Goal: Communication & Community: Answer question/provide support

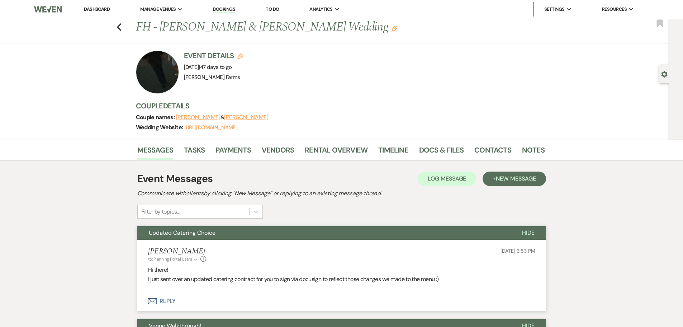
click at [86, 8] on link "Dashboard" at bounding box center [97, 9] width 26 height 6
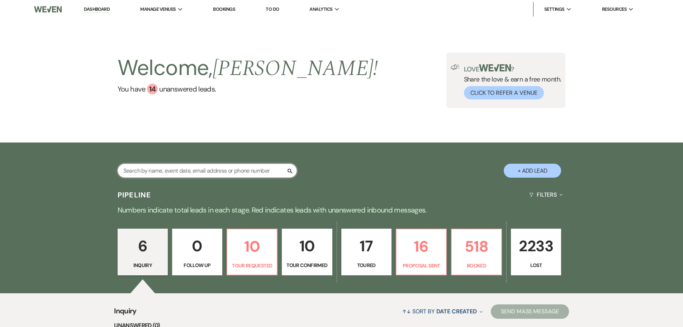
click at [158, 170] on input "text" at bounding box center [207, 170] width 179 height 14
type input "[PERSON_NAME]"
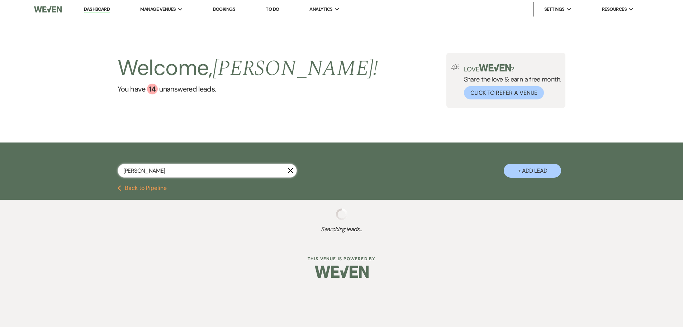
select select "8"
select select "5"
select select "8"
select select "5"
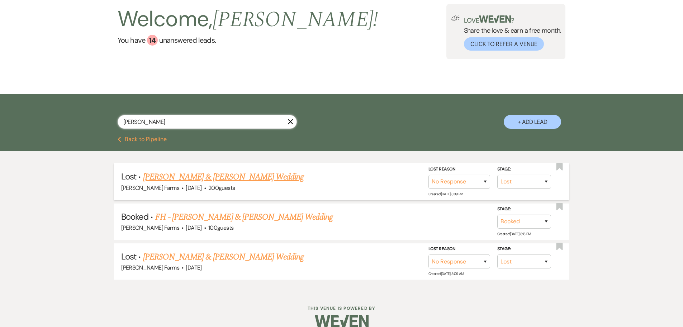
scroll to position [60, 0]
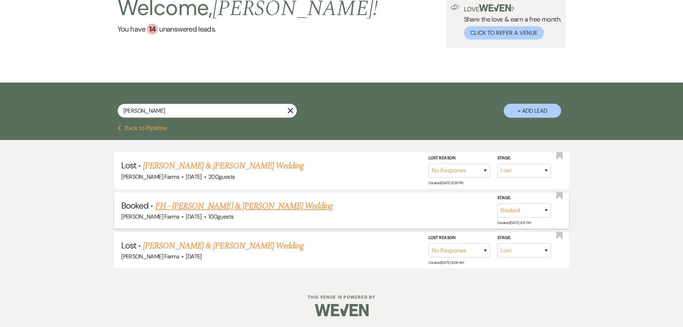
click at [220, 205] on link "FH - [PERSON_NAME] & [PERSON_NAME] Wedding" at bounding box center [244, 205] width 178 height 13
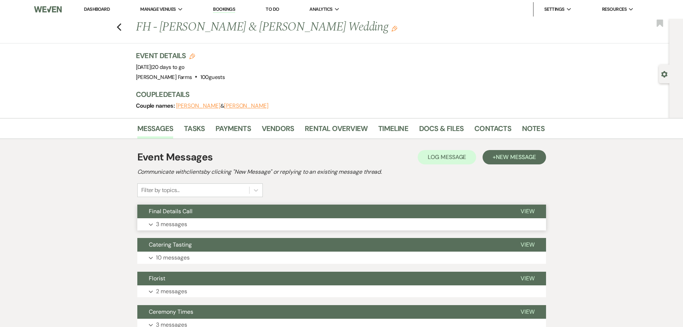
click at [196, 213] on button "Final Details Call" at bounding box center [323, 211] width 372 height 14
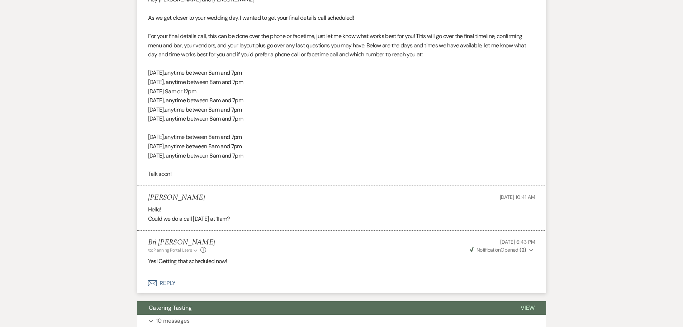
scroll to position [323, 0]
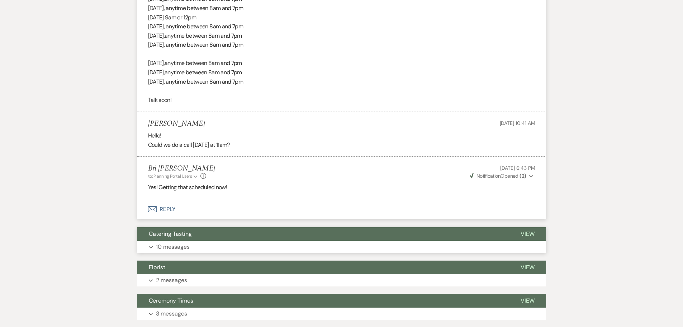
click at [190, 239] on button "Catering Tasting" at bounding box center [323, 234] width 372 height 14
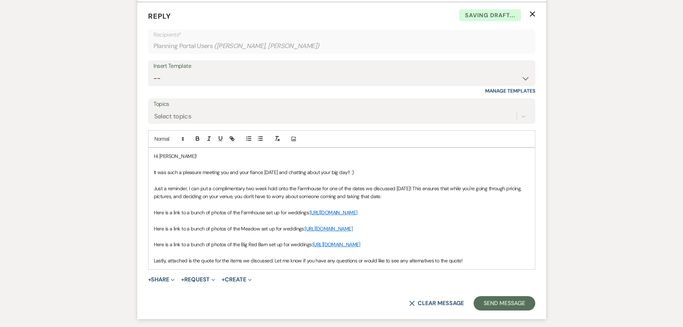
scroll to position [1096, 0]
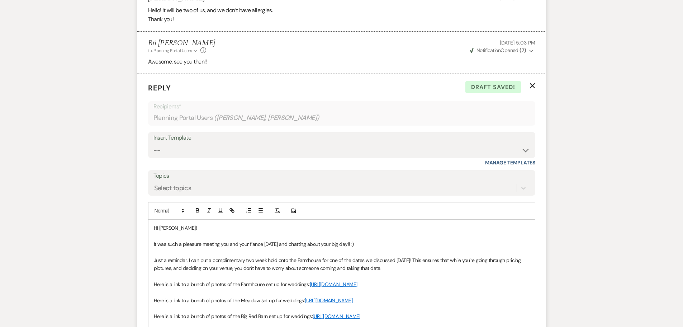
click at [531, 83] on icon "X" at bounding box center [533, 86] width 6 height 6
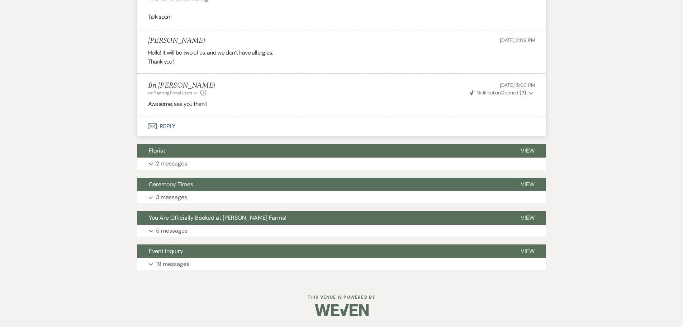
scroll to position [1044, 0]
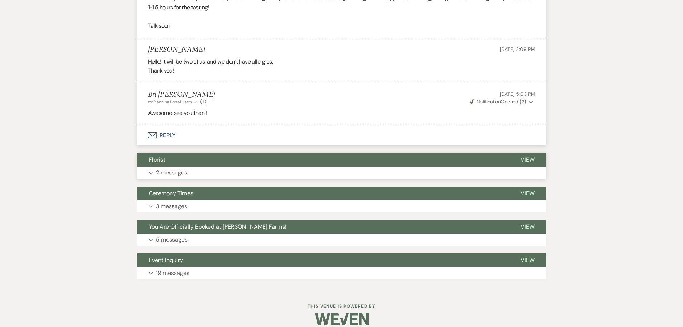
click at [177, 166] on button "Expand 2 messages" at bounding box center [341, 172] width 409 height 12
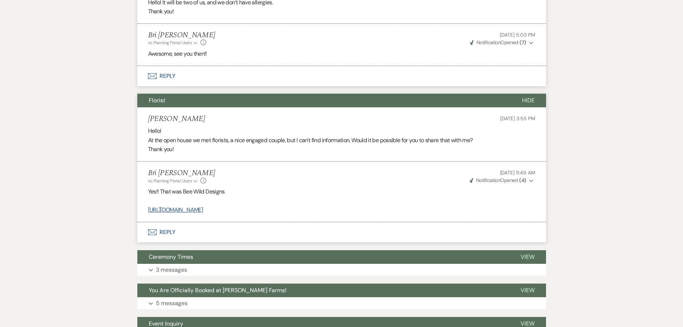
scroll to position [1116, 0]
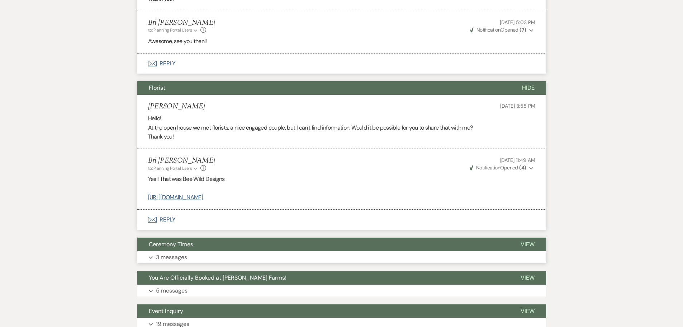
click at [208, 238] on button "Ceremony Times" at bounding box center [323, 244] width 372 height 14
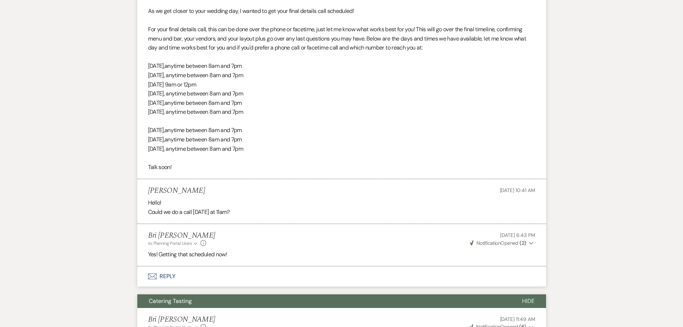
scroll to position [0, 0]
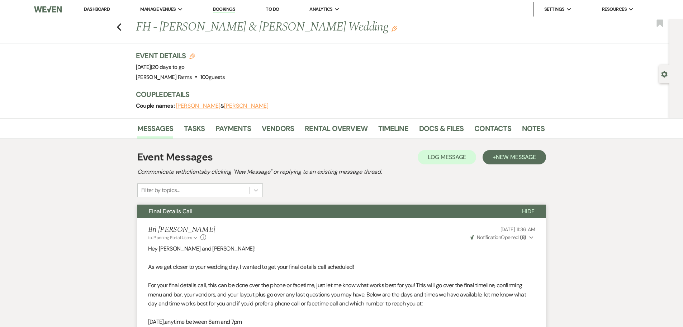
drag, startPoint x: 112, startPoint y: 14, endPoint x: 106, endPoint y: 10, distance: 7.4
click at [110, 12] on li "Dashboard" at bounding box center [96, 9] width 33 height 14
click at [104, 8] on link "Dashboard" at bounding box center [97, 9] width 26 height 6
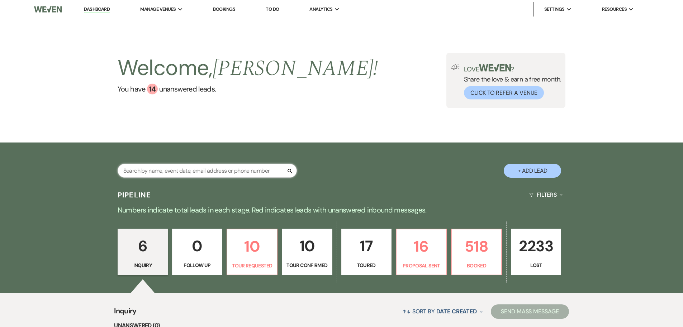
click at [154, 172] on input "text" at bounding box center [207, 170] width 179 height 14
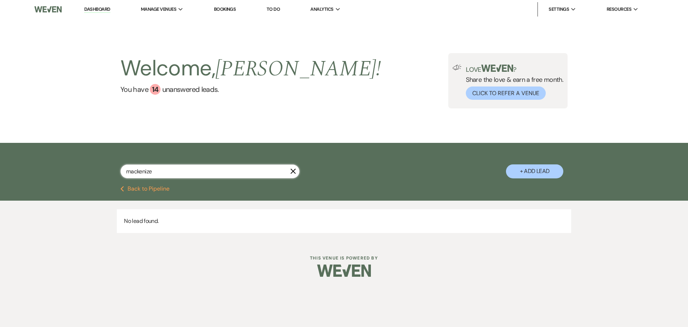
type input "mackenize"
click at [132, 187] on button "Previous Back to Pipeline" at bounding box center [144, 189] width 49 height 6
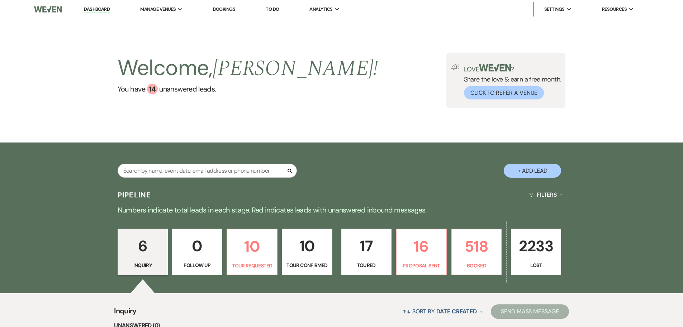
click at [313, 258] on link "10 Tour Confirmed" at bounding box center [307, 251] width 50 height 47
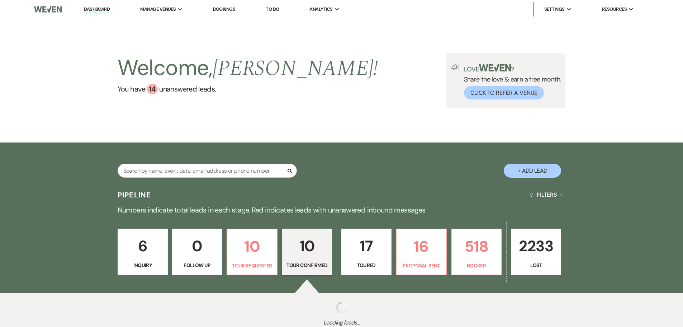
select select "4"
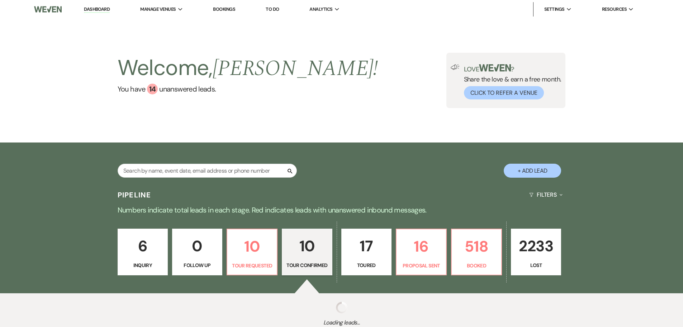
select select "4"
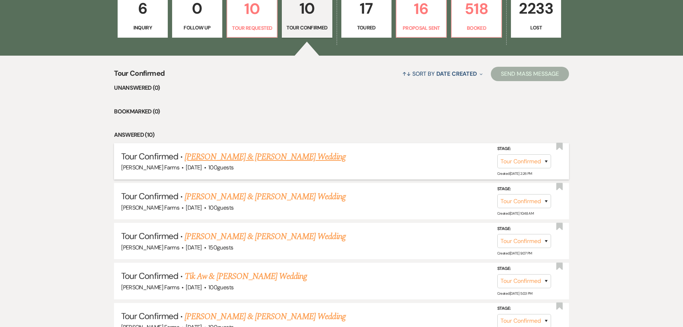
scroll to position [251, 0]
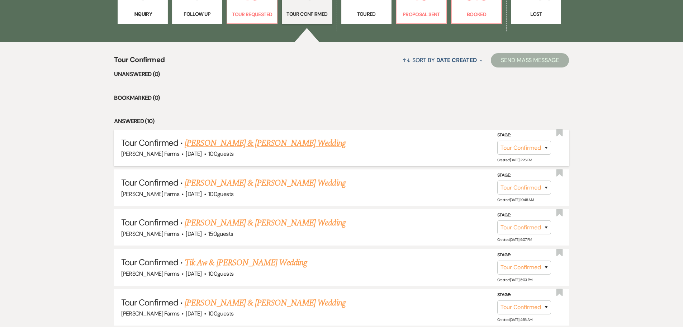
click at [257, 143] on link "[PERSON_NAME] & [PERSON_NAME] Wedding" at bounding box center [265, 143] width 161 height 13
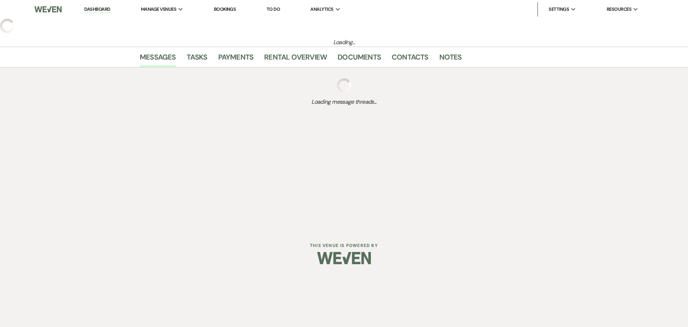
select select "4"
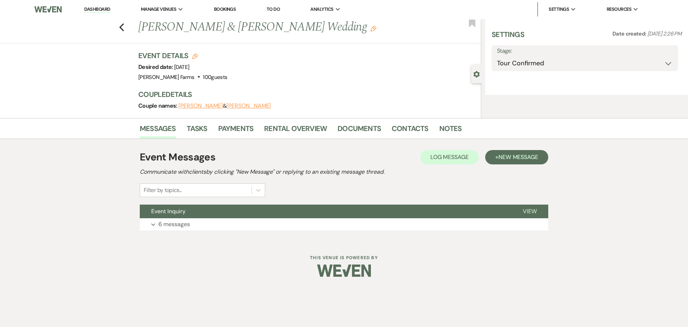
select select "5"
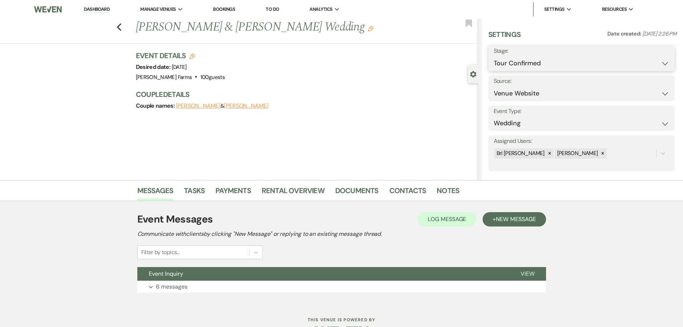
click at [565, 62] on select "Inquiry Follow Up Tour Requested Tour Confirmed Toured Proposal Sent Booked Lost" at bounding box center [582, 63] width 176 height 14
select select "5"
click at [494, 56] on select "Inquiry Follow Up Tour Requested Tour Confirmed Toured Proposal Sent Booked Lost" at bounding box center [582, 63] width 176 height 14
click at [659, 58] on button "Save" at bounding box center [654, 58] width 41 height 14
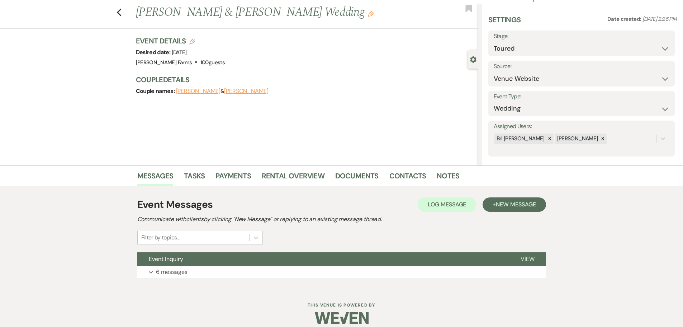
scroll to position [23, 0]
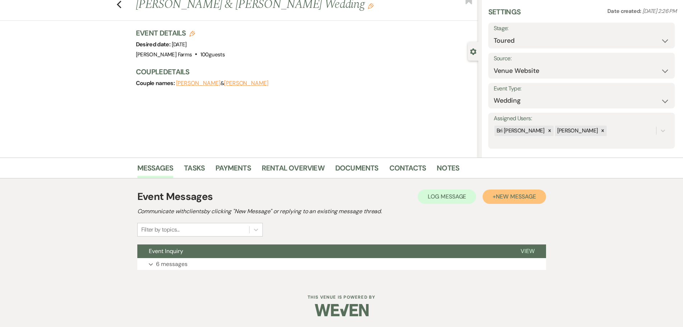
click at [510, 200] on span "New Message" at bounding box center [516, 197] width 40 height 8
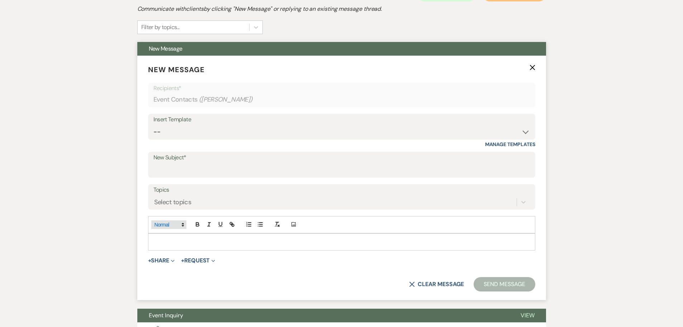
scroll to position [238, 0]
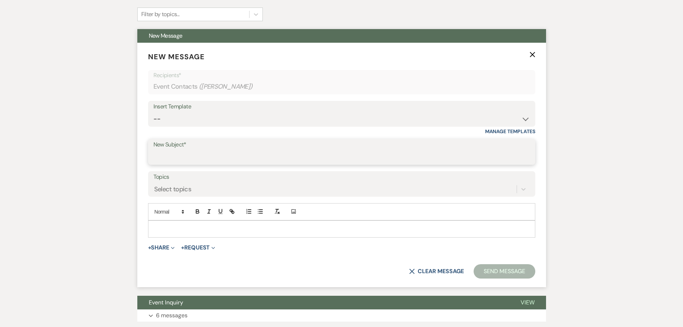
click at [185, 154] on input "New Subject*" at bounding box center [341, 157] width 376 height 14
click at [188, 111] on div "Insert Template" at bounding box center [341, 106] width 376 height 10
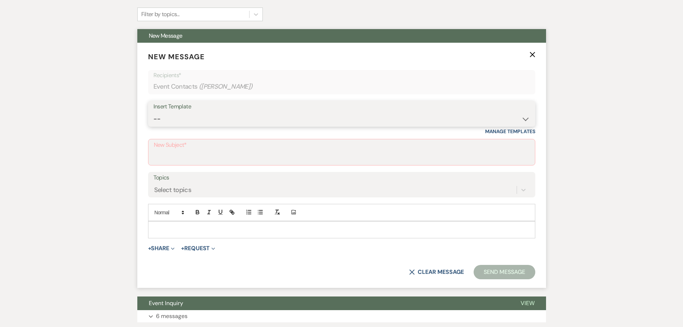
click at [200, 117] on select "-- Tour Request Response Follow Up Contract (Pre-Booked Leads) Weven Planning P…" at bounding box center [341, 119] width 376 height 14
select select "4589"
click at [153, 112] on select "-- Tour Request Response Follow Up Contract (Pre-Booked Leads) Weven Planning P…" at bounding box center [341, 119] width 376 height 14
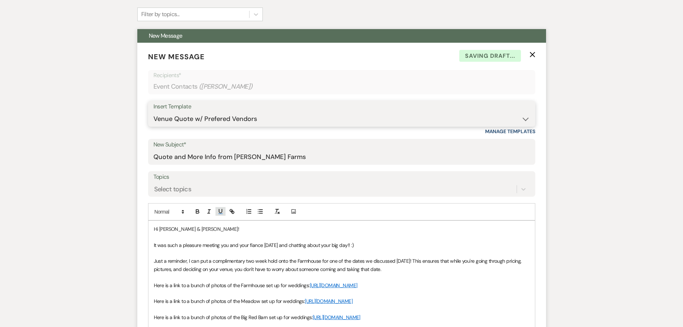
type input "Quote and More Info from [PERSON_NAME] Farms"
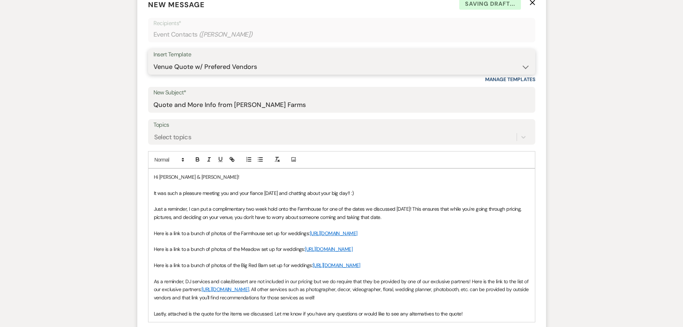
scroll to position [309, 0]
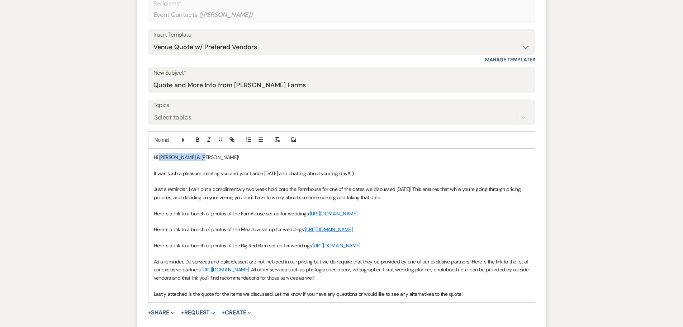
drag, startPoint x: 207, startPoint y: 156, endPoint x: 159, endPoint y: 158, distance: 47.7
click at [159, 158] on p "Hi [PERSON_NAME] & [PERSON_NAME]!" at bounding box center [342, 157] width 376 height 8
click at [229, 174] on span "It was such a pleasure meeting you and your fiance [DATE] and chatting about yo…" at bounding box center [254, 173] width 200 height 6
click at [261, 172] on span "It was such a pleasure meeting you and your fiance [DATE] and chatting about yo…" at bounding box center [254, 173] width 200 height 6
click at [321, 189] on span "Just a reminder, I can put a complimentary two week hold onto the Farmhouse for…" at bounding box center [338, 193] width 369 height 14
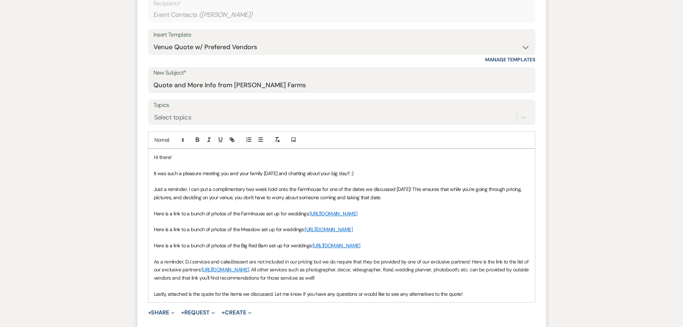
click at [329, 188] on span "Just a reminder, I can put a complimentary two week hold onto the Farmhouse for…" at bounding box center [338, 193] width 369 height 14
drag, startPoint x: 322, startPoint y: 188, endPoint x: 407, endPoint y: 192, distance: 85.1
click at [407, 192] on span "Just a reminder, I can put a complimentary two week hold onto the Farmhouse for…" at bounding box center [338, 193] width 369 height 14
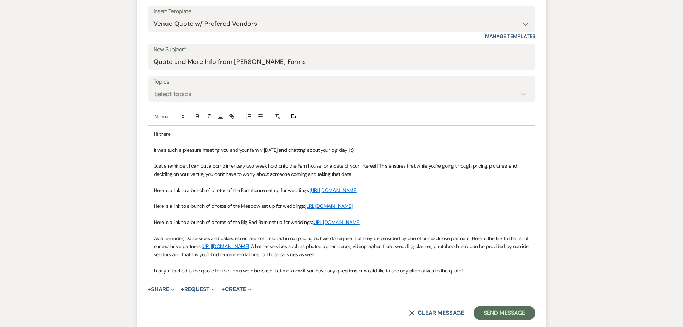
scroll to position [345, 0]
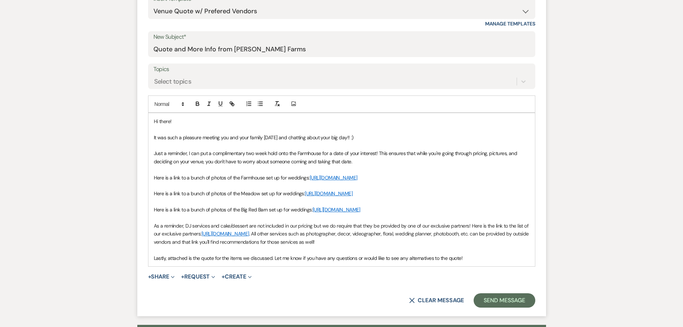
drag, startPoint x: 250, startPoint y: 226, endPoint x: 150, endPoint y: 204, distance: 102.2
click at [150, 204] on div "Hi there! It was such a pleasure meeting you and your family [DATE] and chattin…" at bounding box center [341, 189] width 386 height 153
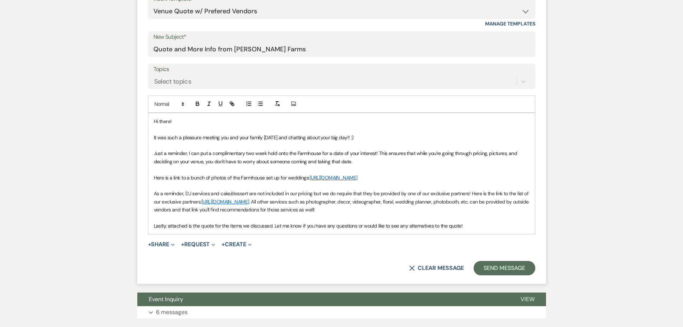
click at [419, 222] on p at bounding box center [342, 218] width 376 height 8
click at [282, 229] on span "Lastly, attached is the quote for the items we discussed. Let me know if you ha…" at bounding box center [308, 225] width 309 height 6
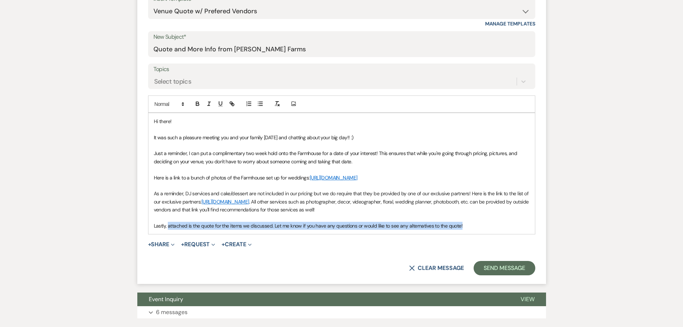
drag, startPoint x: 466, startPoint y: 234, endPoint x: 167, endPoint y: 234, distance: 298.6
click at [167, 229] on p "Lastly, attached is the quote for the items we discussed. Let me know if you ha…" at bounding box center [342, 226] width 376 height 8
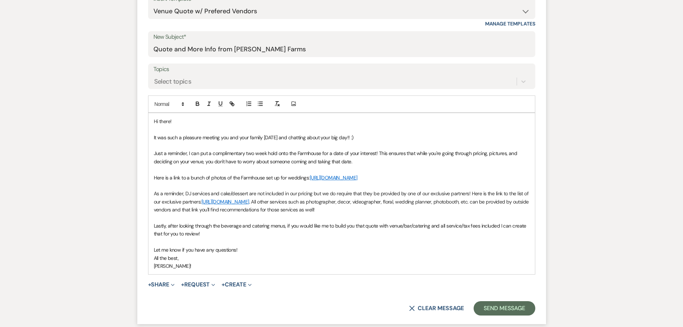
click at [249, 253] on p "Let me know if you have any questions!" at bounding box center [342, 250] width 376 height 8
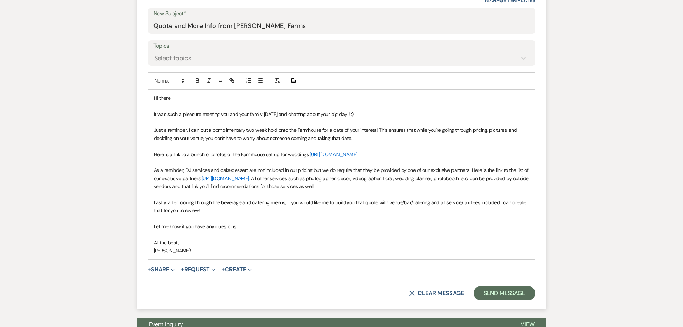
scroll to position [381, 0]
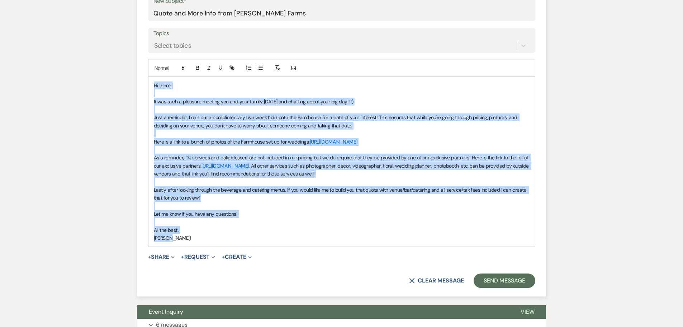
drag, startPoint x: 173, startPoint y: 243, endPoint x: 140, endPoint y: 84, distance: 162.6
click at [140, 84] on form "New Message X Draft Recipients* Event Contacts ( [PERSON_NAME] ) Insert Templat…" at bounding box center [341, 97] width 409 height 397
copy div "Lo ipsum! Do sit amet c adipisci elitsed doe tem inci utlabo etdol mag aliquaen…"
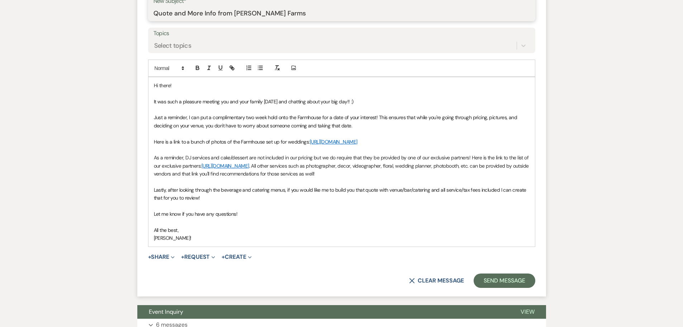
click at [260, 13] on input "Quote and More Info from [PERSON_NAME] Farms" at bounding box center [341, 13] width 376 height 14
click at [299, 13] on input "Quote and More Info from [PERSON_NAME] Farms" at bounding box center [341, 13] width 376 height 14
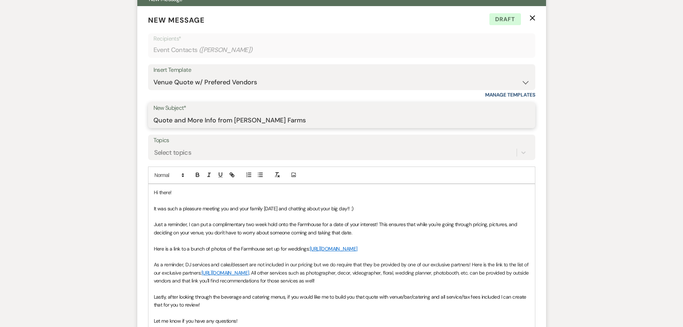
scroll to position [274, 0]
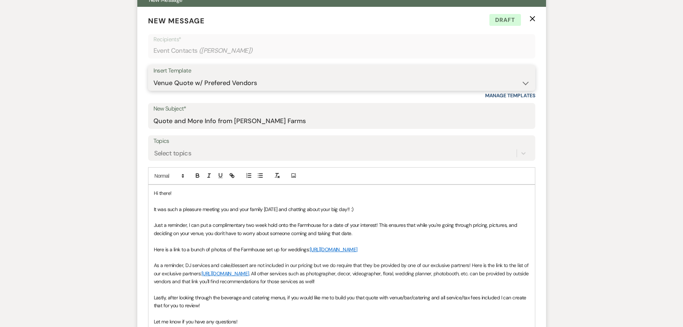
click at [497, 81] on select "-- Tour Request Response Follow Up Contract (Pre-Booked Leads) Weven Planning P…" at bounding box center [341, 83] width 376 height 14
select select "2278"
click at [153, 76] on select "-- Tour Request Response Follow Up Contract (Pre-Booked Leads) Weven Planning P…" at bounding box center [341, 83] width 376 height 14
type input "Wedding Info from [PERSON_NAME] Farms"
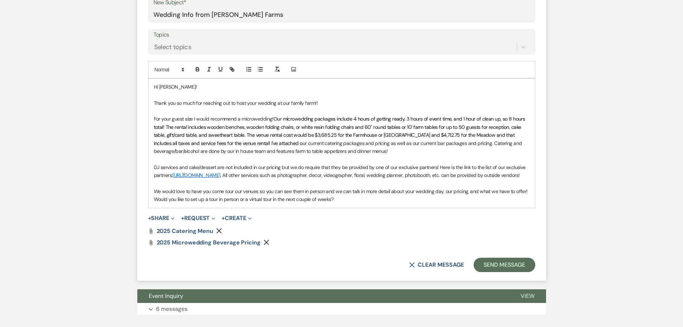
scroll to position [381, 0]
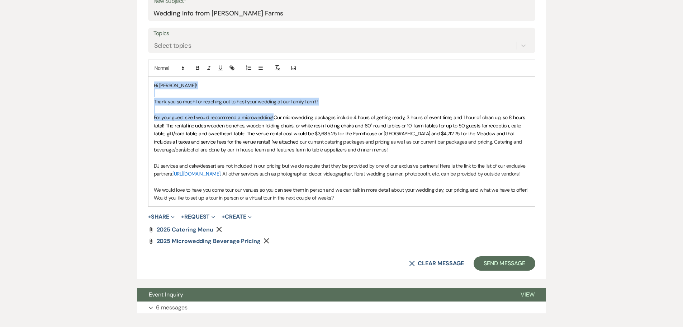
drag, startPoint x: 274, startPoint y: 117, endPoint x: 82, endPoint y: 84, distance: 194.6
click at [82, 84] on div "Messages Tasks Payments Rental Overview Documents Contacts Notes Event Messages…" at bounding box center [341, 61] width 683 height 525
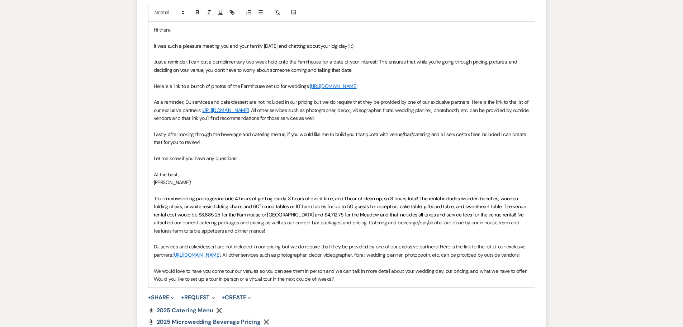
scroll to position [453, 0]
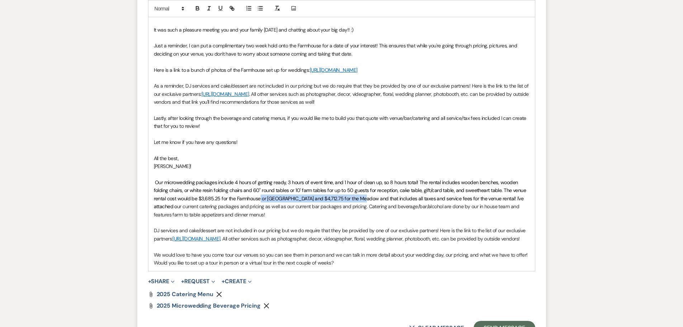
drag, startPoint x: 259, startPoint y: 207, endPoint x: 359, endPoint y: 206, distance: 99.7
click at [359, 206] on span "Our microwedding packages include 4 hours of getting ready, 3 hours of event ti…" at bounding box center [341, 194] width 374 height 30
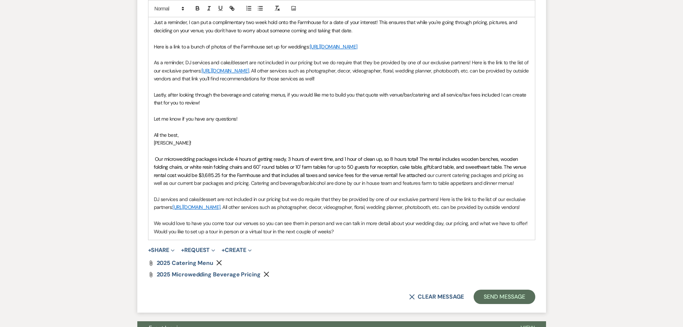
scroll to position [489, 0]
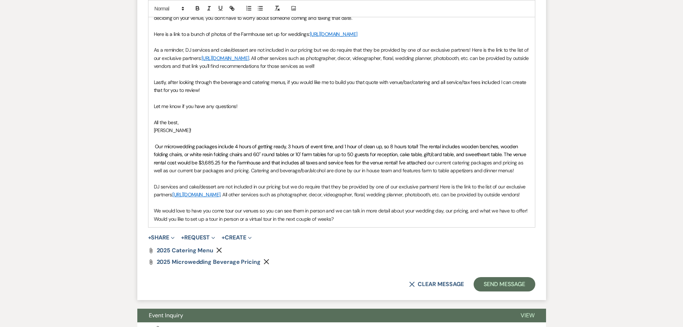
click at [499, 171] on p "Our microwedding packages include 4 hours of getting ready, 3 hours of event ti…" at bounding box center [342, 158] width 376 height 32
click at [173, 254] on span "2025 Catering Menu" at bounding box center [185, 250] width 57 height 8
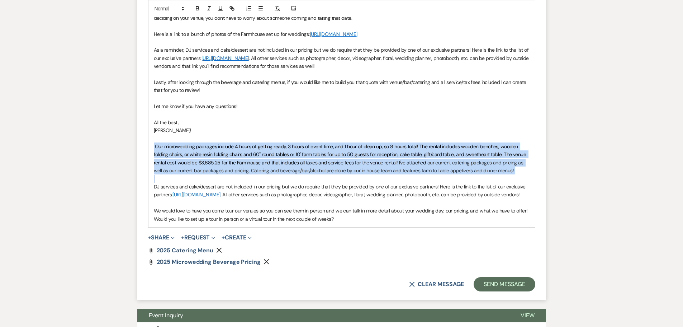
drag, startPoint x: 152, startPoint y: 152, endPoint x: 494, endPoint y: 185, distance: 344.4
click at [494, 185] on div "Hi there! It was such a pleasure meeting you and your family [DATE] and chattin…" at bounding box center [341, 98] width 386 height 257
click at [197, 7] on icon "button" at bounding box center [197, 7] width 3 height 2
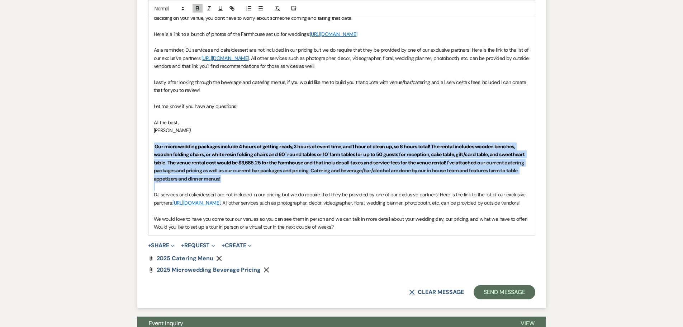
drag, startPoint x: 338, startPoint y: 245, endPoint x: 151, endPoint y: 200, distance: 192.8
click at [151, 200] on div "Hi there! It was such a pleasure meeting you and your family [DATE] and chattin…" at bounding box center [341, 103] width 386 height 266
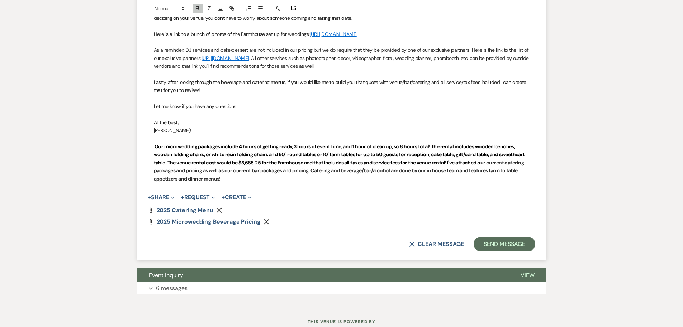
click at [152, 154] on div "Hi there! It was such a pleasure meeting you and your family [DATE] and chattin…" at bounding box center [341, 78] width 386 height 217
click at [187, 163] on strong "Our microwedding packages include 4 hours of getting ready, 3 hours of event ti…" at bounding box center [340, 158] width 372 height 30
click at [317, 182] on p "Microwedding Pricing------- Our microwedding packages include 4 hours of gettin…" at bounding box center [342, 162] width 376 height 40
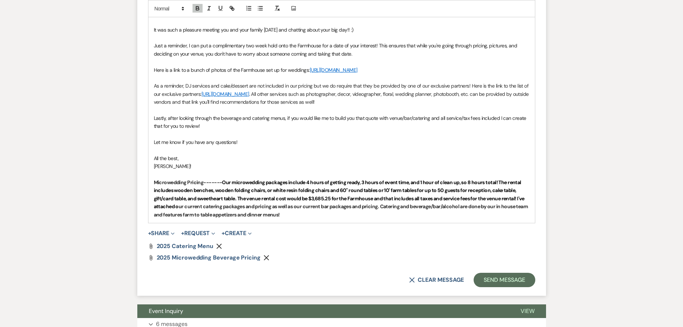
scroll to position [381, 0]
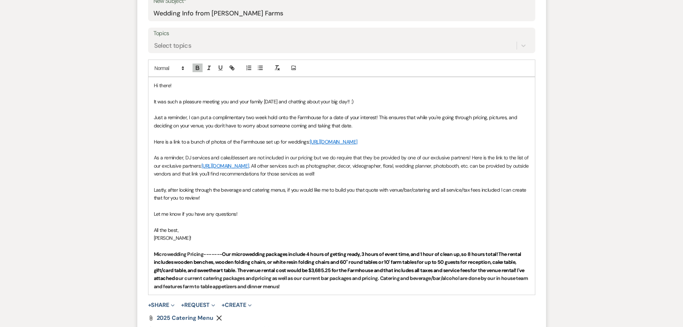
click at [354, 100] on p "It was such a pleasure meeting you and your family [DATE] and chatting about yo…" at bounding box center [342, 102] width 376 height 8
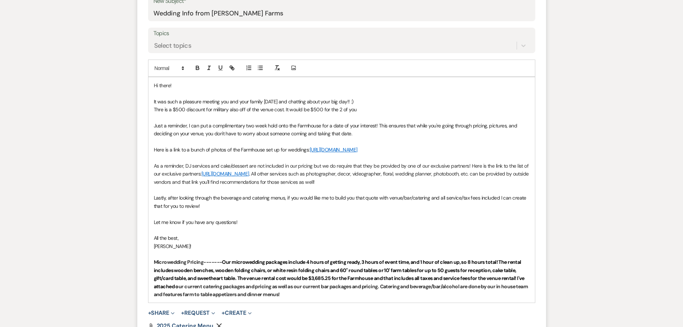
click at [327, 65] on div "Add Photo" at bounding box center [341, 68] width 387 height 17
click at [159, 110] on span "Thre is a $500 discount for military also off of the venue cost. It would be $5…" at bounding box center [255, 109] width 203 height 6
click at [356, 109] on span "There is a $500 discount for military also off of the venue cost. It would be $…" at bounding box center [257, 109] width 206 height 6
drag, startPoint x: 361, startPoint y: 108, endPoint x: 341, endPoint y: 110, distance: 19.9
click at [341, 110] on p "There is a $500 discount for military also off of the venue cost. It would be $…" at bounding box center [342, 109] width 376 height 8
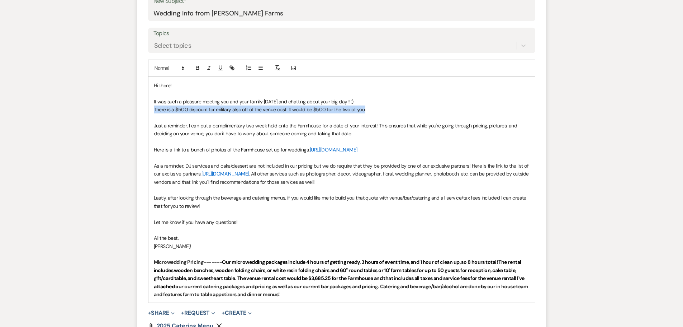
drag, startPoint x: 367, startPoint y: 112, endPoint x: 150, endPoint y: 109, distance: 217.3
click at [150, 109] on div "Hi there! It was such a pleasure meeting you and your family [DATE] and chattin…" at bounding box center [341, 190] width 386 height 226
copy span "There is a $500 discount for military also off of the venue cost. It would be $…"
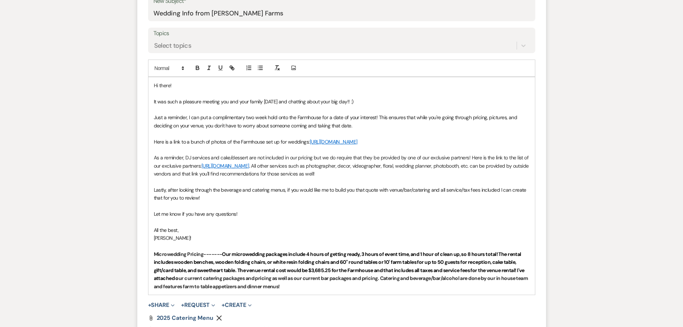
click at [203, 202] on p "Lastly, after looking through the beverage and catering menus, if you would lik…" at bounding box center [342, 194] width 376 height 16
drag, startPoint x: 413, startPoint y: 208, endPoint x: 201, endPoint y: 207, distance: 211.2
click at [201, 202] on p "Lastly, after looking through the beverage and catering menus, if you would lik…" at bounding box center [342, 194] width 376 height 16
click at [196, 67] on icon "button" at bounding box center [197, 67] width 3 height 2
click at [371, 201] on strong "There is a $500 discount for military also off of the venue cost. It would be $…" at bounding box center [310, 197] width 220 height 6
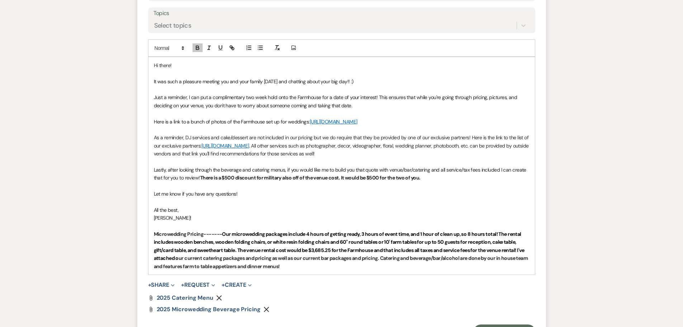
scroll to position [417, 0]
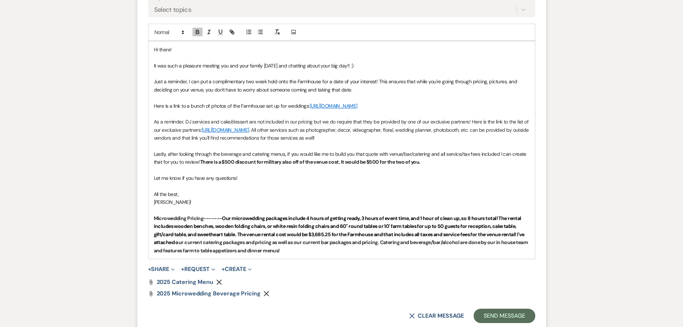
click at [217, 284] on use "button" at bounding box center [219, 281] width 5 height 5
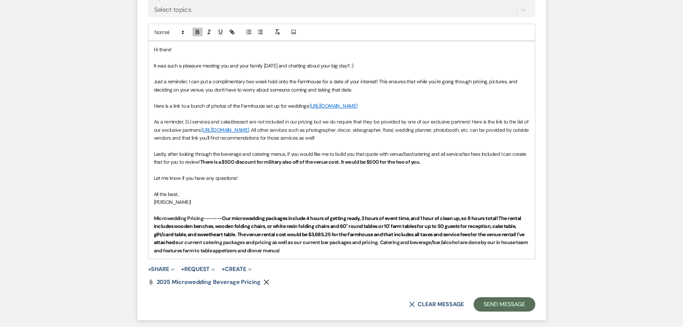
click at [170, 162] on span "Lastly, after looking through the beverage and catering menus, if you would lik…" at bounding box center [341, 158] width 374 height 14
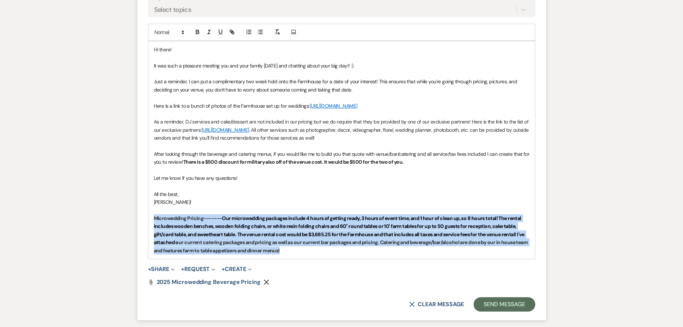
drag, startPoint x: 286, startPoint y: 260, endPoint x: 153, endPoint y: 229, distance: 137.2
click at [153, 229] on div "Hi there! It was such a pleasure meeting you and your family [DATE] and chattin…" at bounding box center [341, 149] width 386 height 217
copy p "Microwedding Pricing------- Our microwedding packages include 4 hours of gettin…"
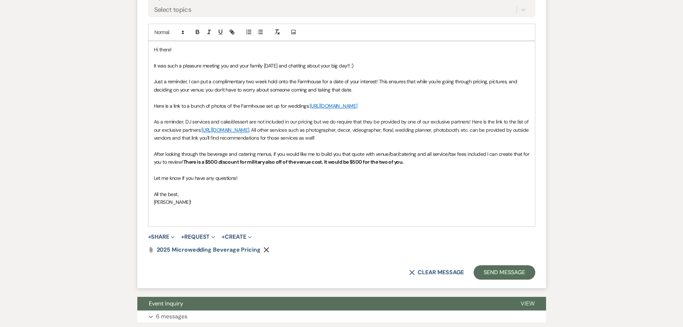
click at [152, 188] on div "Hi there! It was such a pleasure meeting you and your family [DATE] and chattin…" at bounding box center [341, 133] width 386 height 185
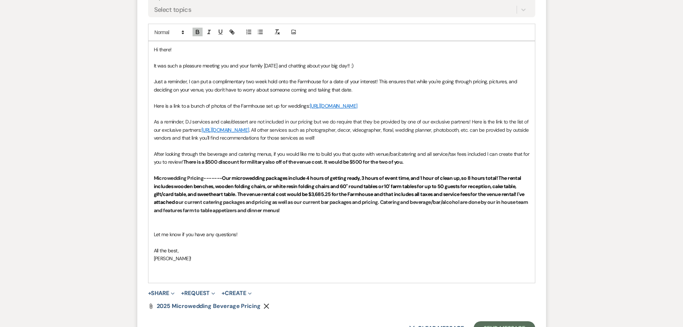
click at [173, 194] on strong "Our microwedding packages include 4 hours of getting ready, 3 hours of event ti…" at bounding box center [340, 190] width 372 height 30
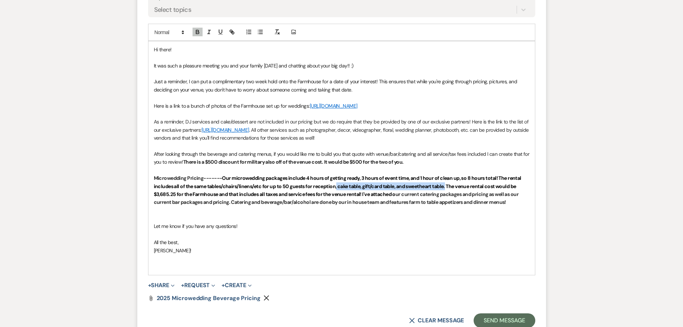
drag, startPoint x: 448, startPoint y: 194, endPoint x: 337, endPoint y: 196, distance: 111.5
click at [337, 196] on strong "Our microwedding packages include 4 hours of getting ready, 3 hours of event ti…" at bounding box center [338, 186] width 369 height 23
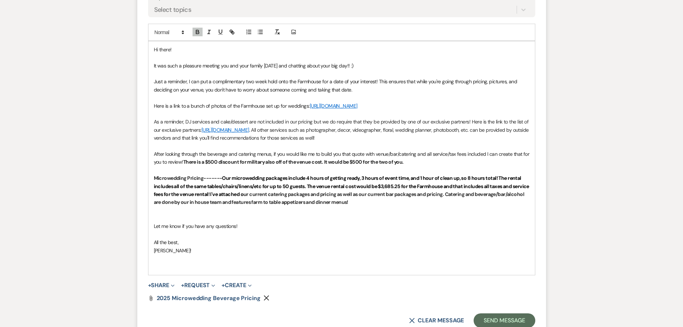
click at [285, 203] on strong "ur current catering packages and pricing as well as our current bar packages an…" at bounding box center [339, 198] width 371 height 14
drag, startPoint x: 416, startPoint y: 211, endPoint x: 478, endPoint y: 206, distance: 62.6
click at [478, 206] on p "Microwedding Pricing------- Our microwedding packages include 4 hours of gettin…" at bounding box center [342, 190] width 376 height 32
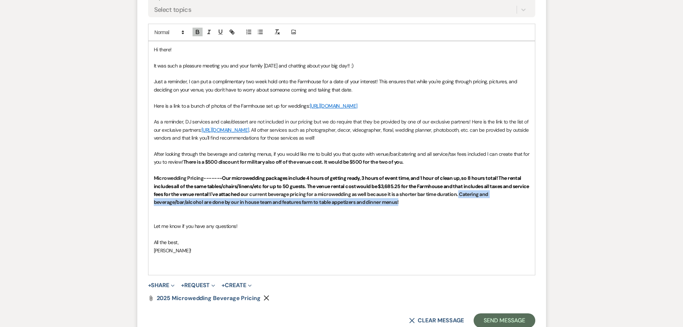
drag, startPoint x: 422, startPoint y: 210, endPoint x: 477, endPoint y: 201, distance: 55.2
click at [477, 201] on p "Microwedding Pricing------- Our microwedding packages include 4 hours of gettin…" at bounding box center [342, 190] width 376 height 32
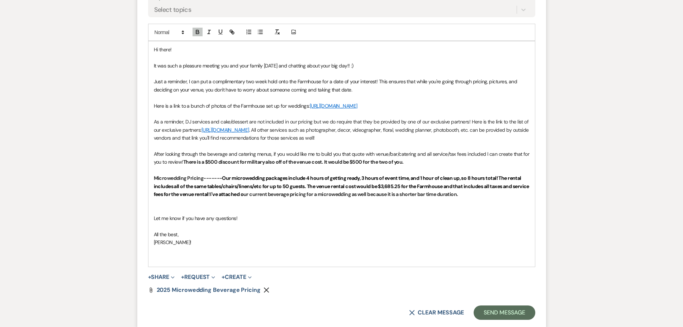
click at [154, 214] on p at bounding box center [342, 210] width 376 height 8
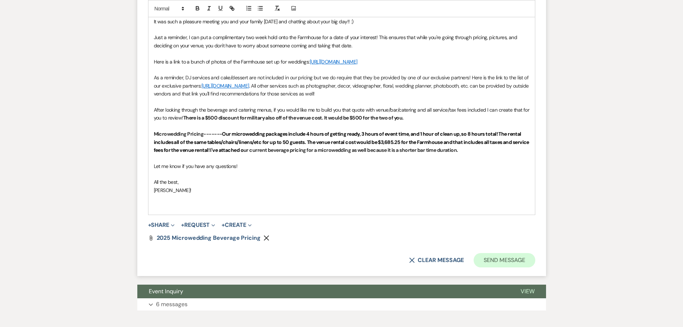
scroll to position [489, 0]
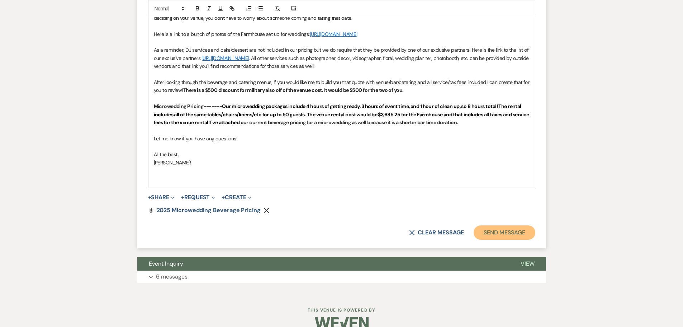
click at [511, 239] on button "Send Message" at bounding box center [504, 232] width 61 height 14
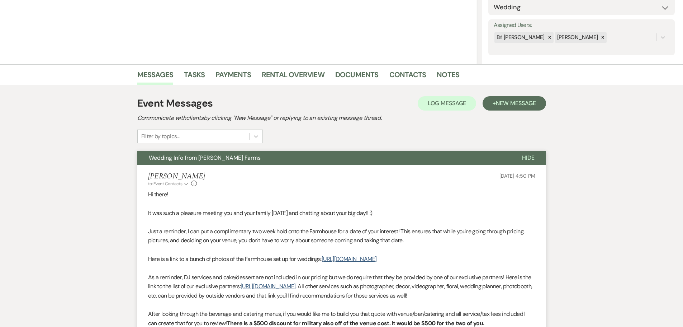
scroll to position [0, 0]
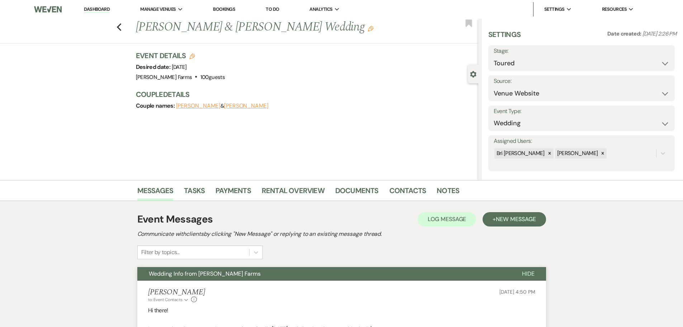
click at [94, 8] on link "Dashboard" at bounding box center [97, 9] width 26 height 7
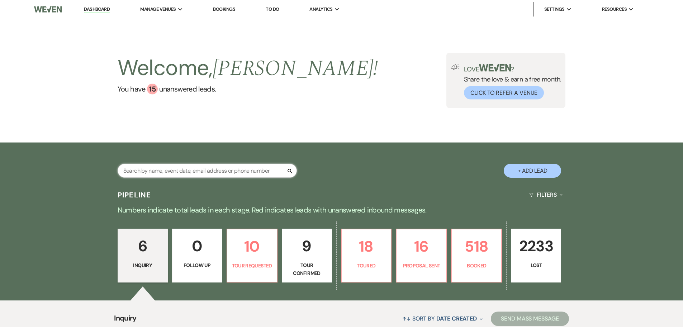
click at [184, 175] on input "text" at bounding box center [207, 170] width 179 height 14
type input "[PERSON_NAME]"
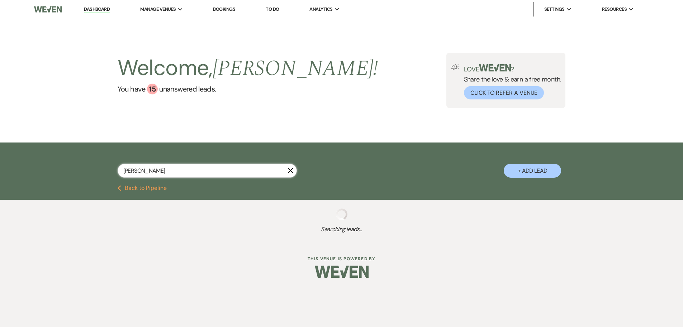
select select "8"
select select "5"
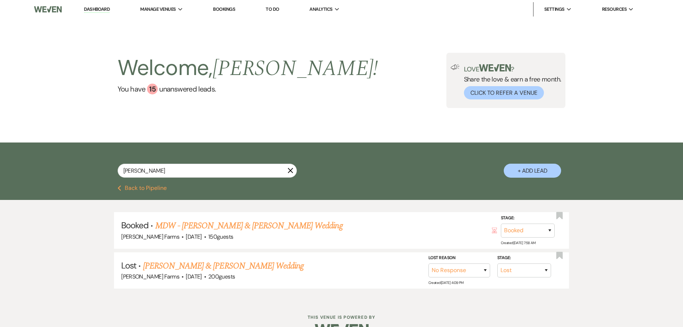
click at [270, 223] on link "MDW - [PERSON_NAME] & [PERSON_NAME] Wedding" at bounding box center [249, 225] width 188 height 13
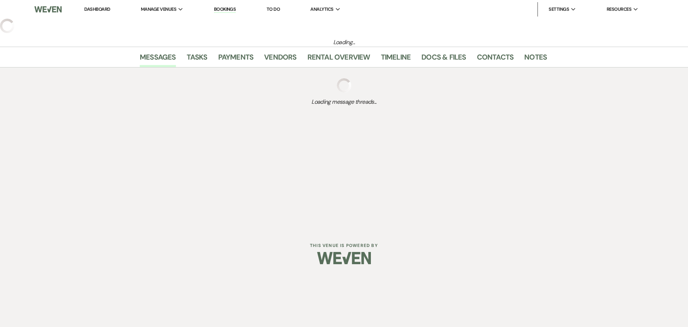
select select "5"
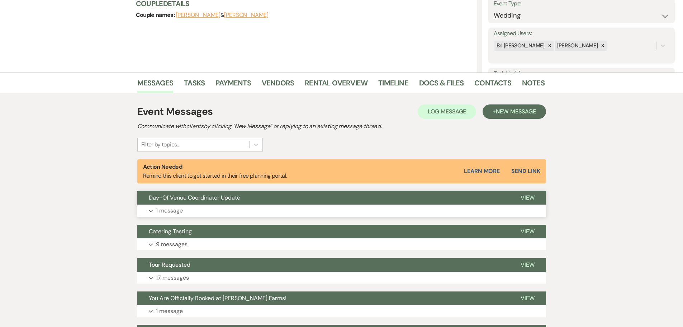
click at [231, 203] on button "Day-Of Venue Coordinator Update" at bounding box center [323, 198] width 372 height 14
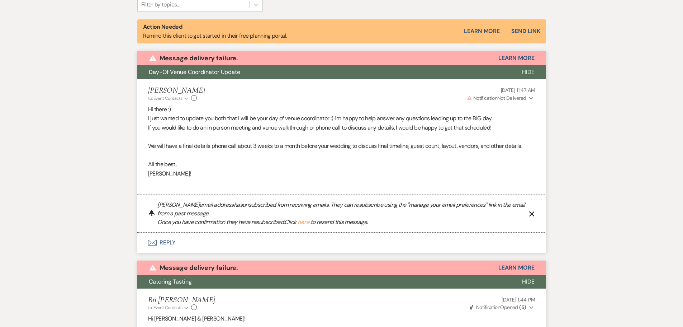
scroll to position [234, 0]
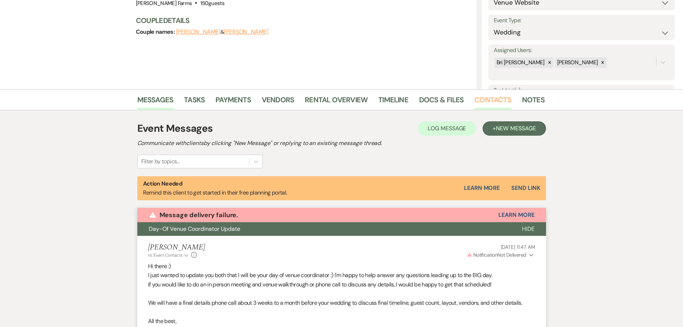
click at [493, 97] on link "Contacts" at bounding box center [492, 102] width 37 height 16
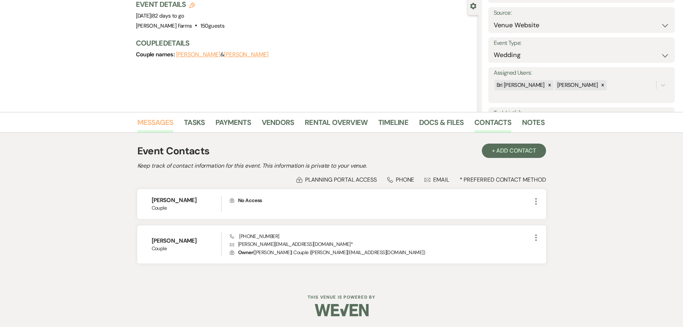
click at [152, 125] on link "Messages" at bounding box center [155, 125] width 36 height 16
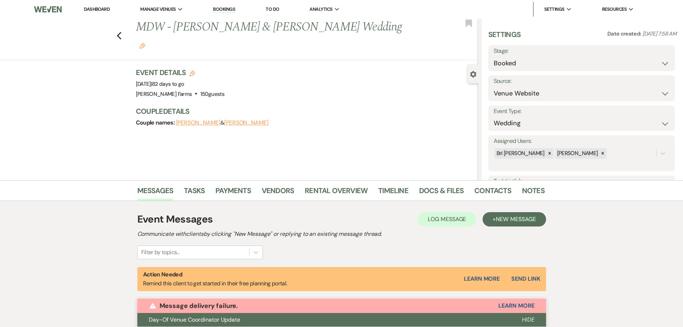
click at [106, 6] on link "Dashboard" at bounding box center [97, 9] width 26 height 6
